Goal: Task Accomplishment & Management: Manage account settings

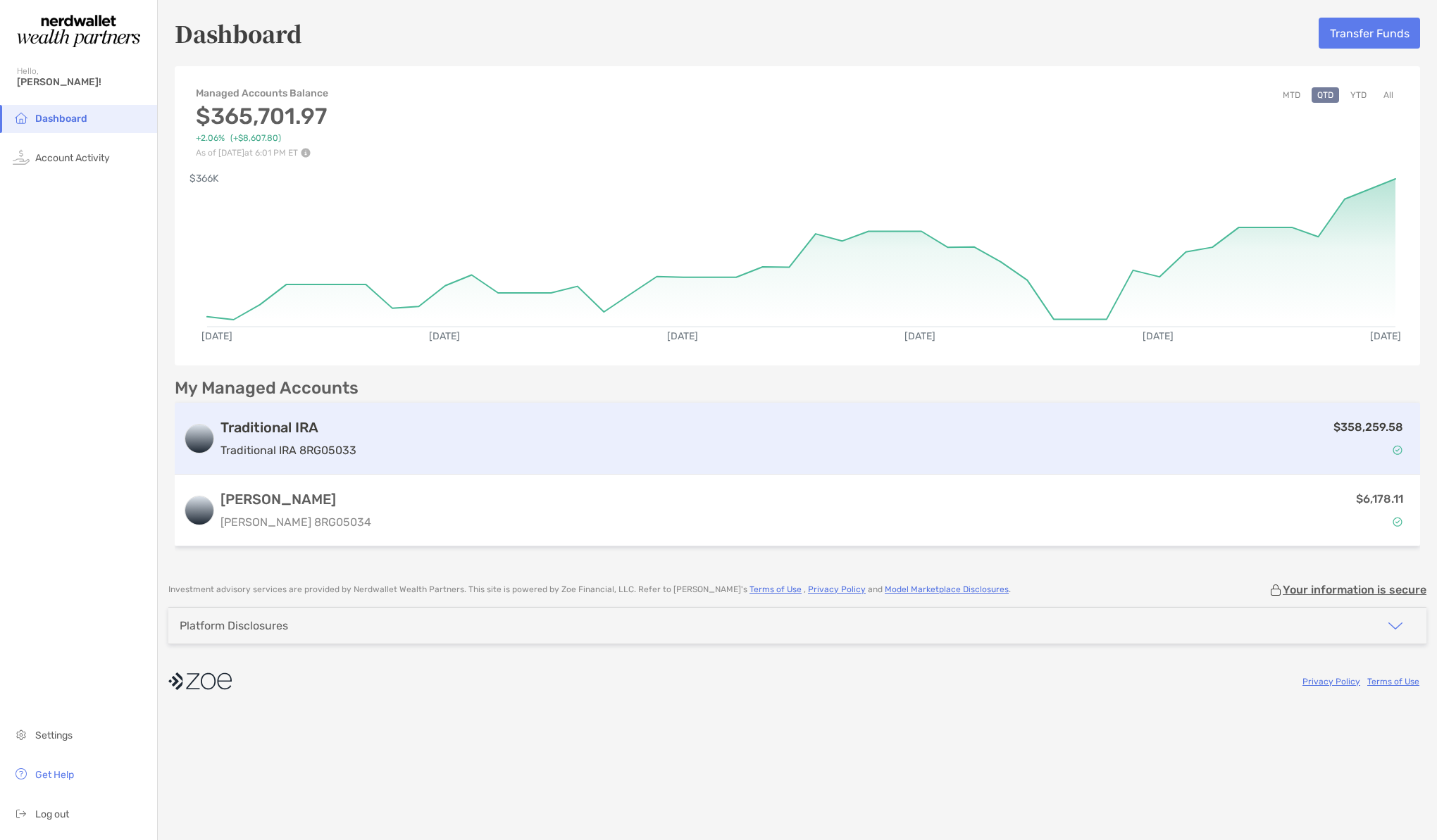
click at [323, 443] on p "Traditional IRA 8RG05033" at bounding box center [288, 450] width 136 height 17
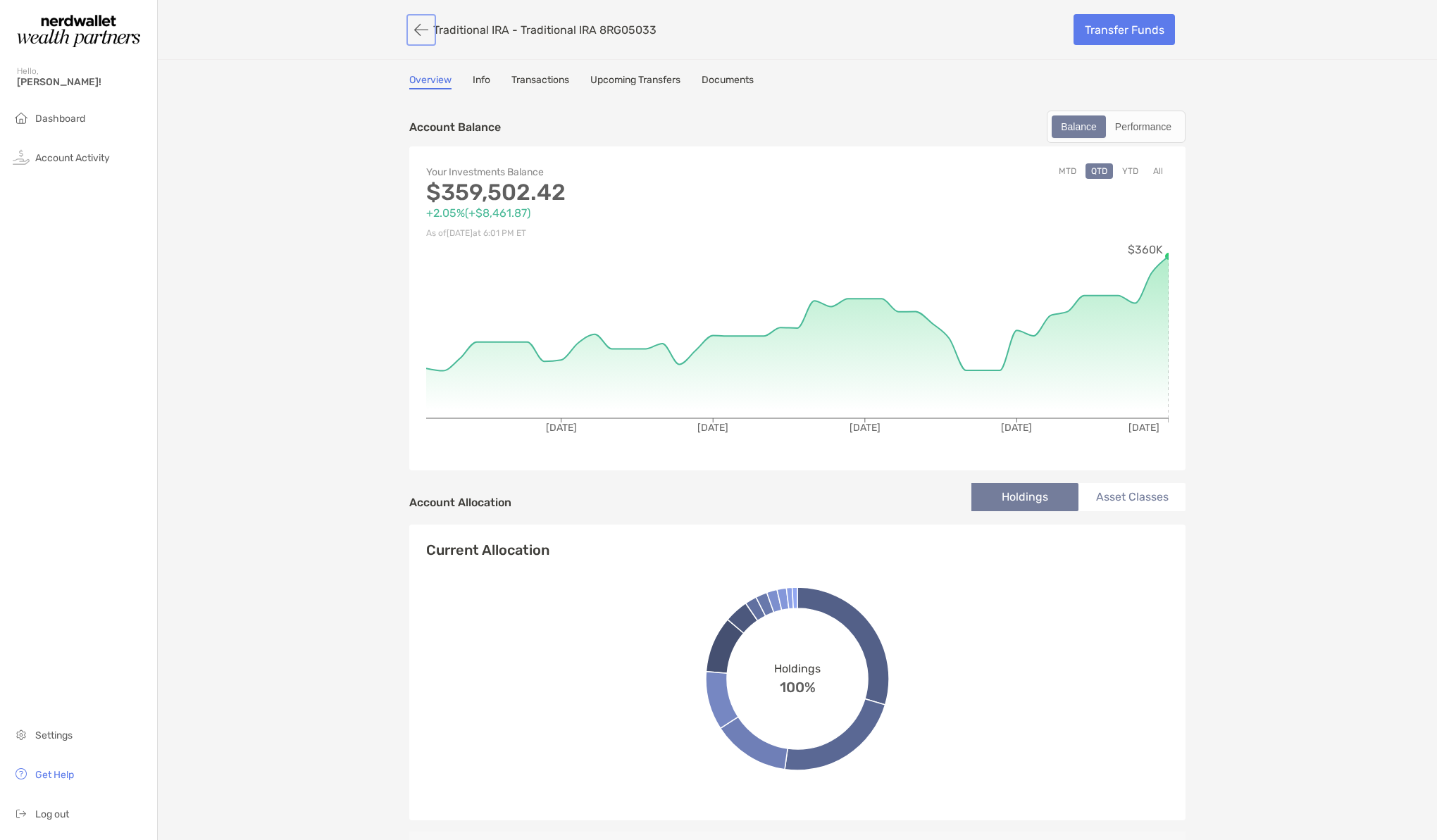
click at [422, 30] on button "button" at bounding box center [420, 30] width 24 height 26
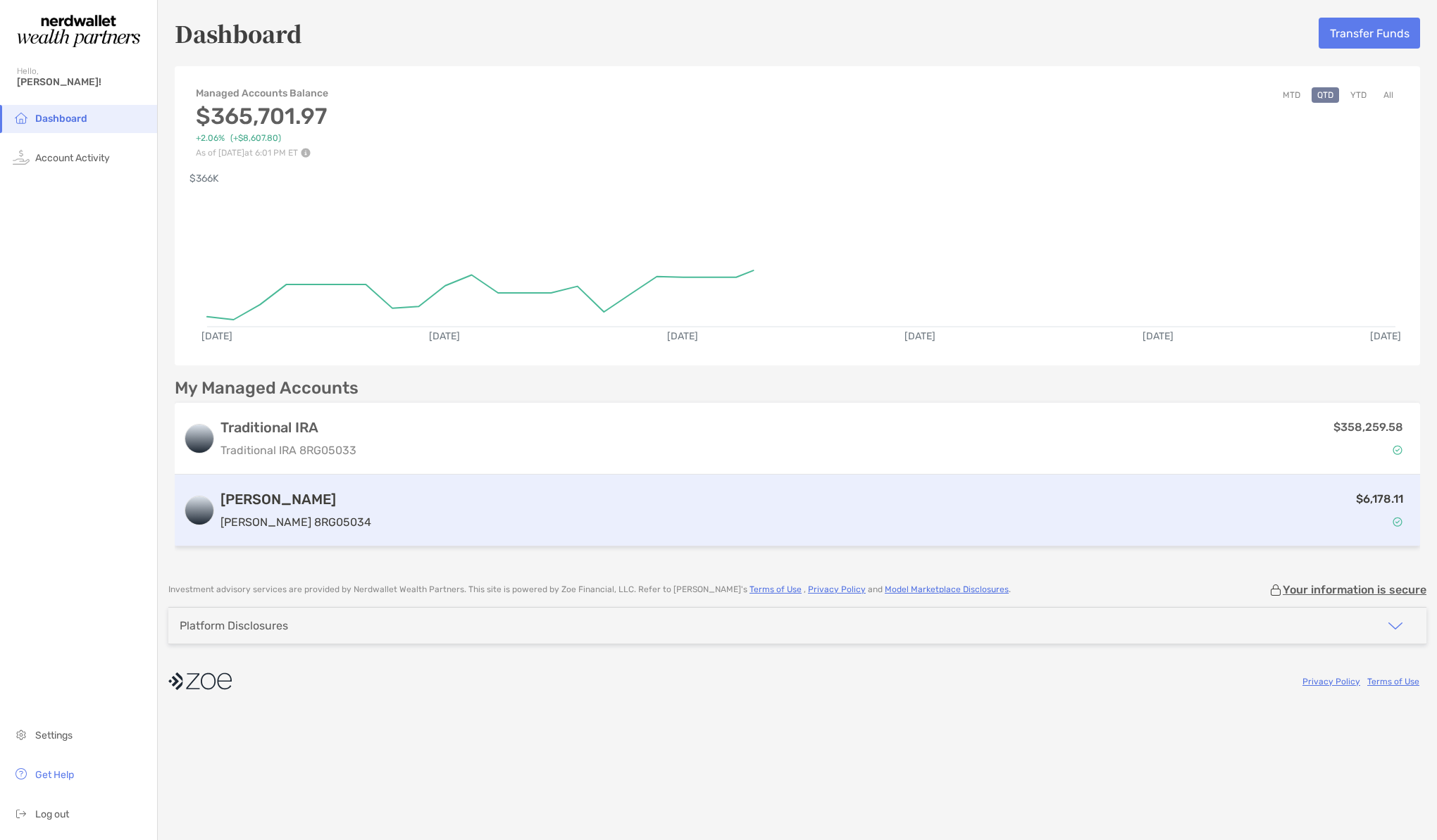
click at [1335, 502] on div "$6,178.11" at bounding box center [894, 511] width 1035 height 41
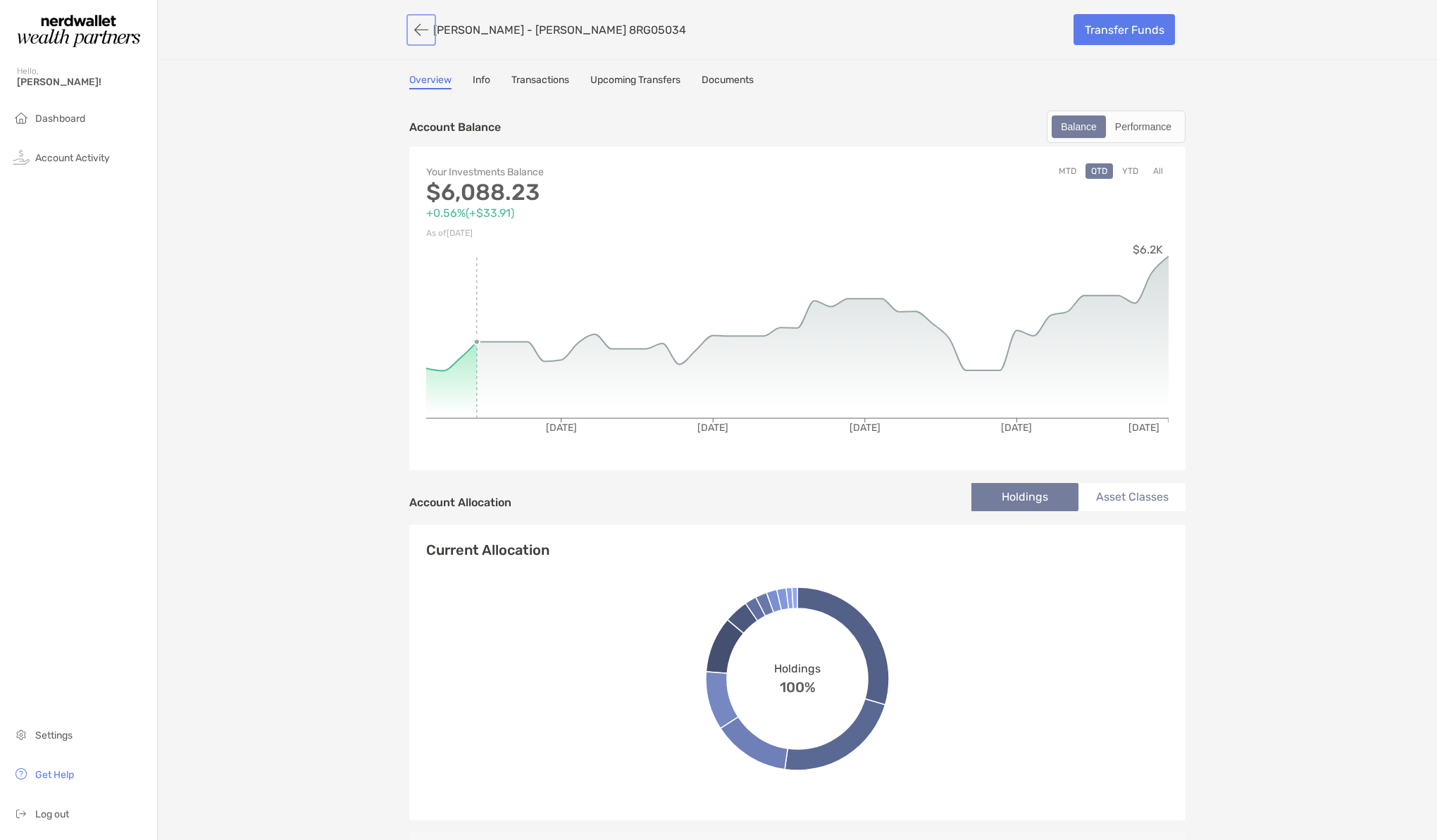
click at [422, 29] on button "button" at bounding box center [420, 30] width 24 height 26
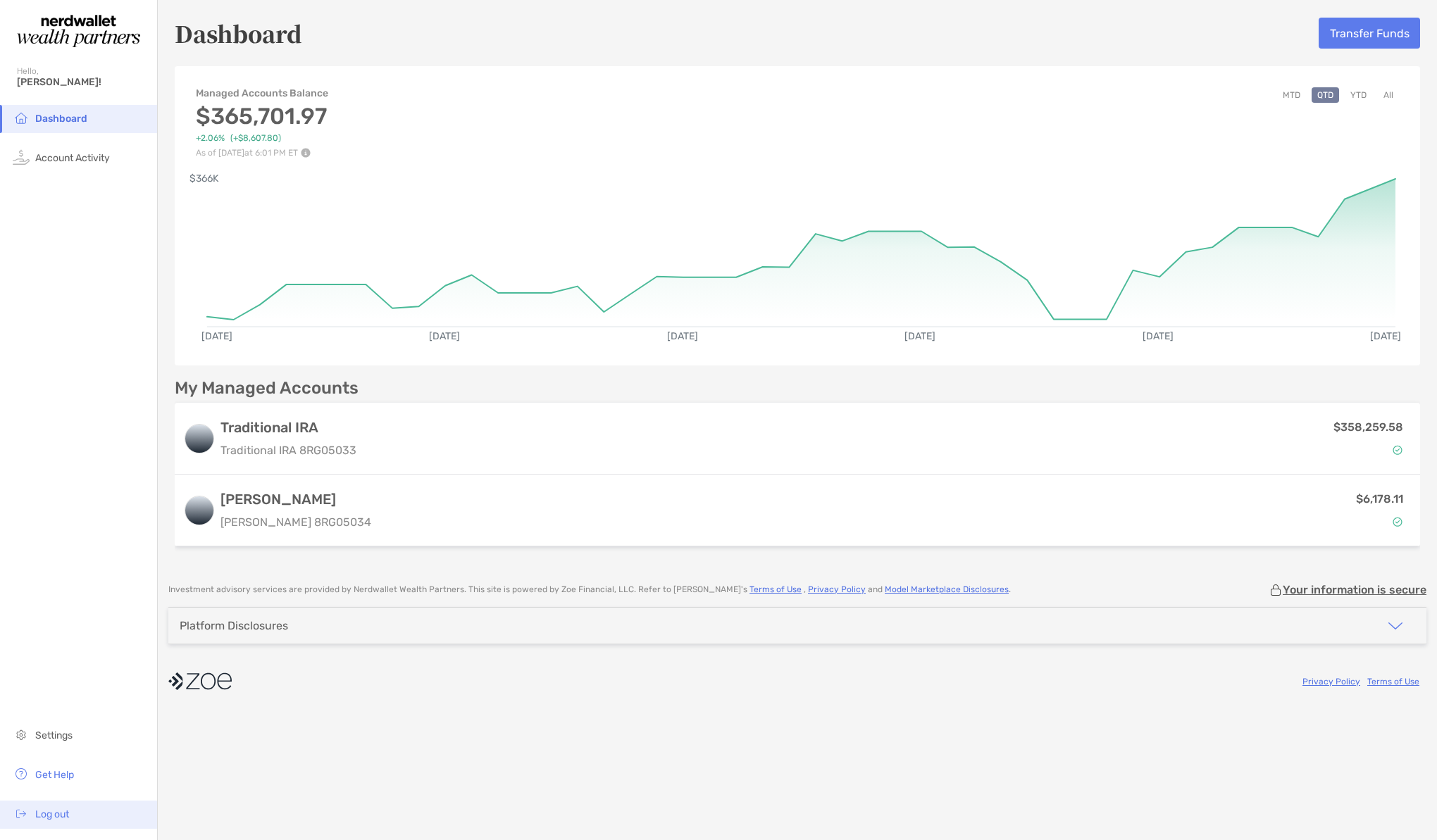
click at [51, 815] on span "Log out" at bounding box center [52, 814] width 34 height 12
